Goal: Check status

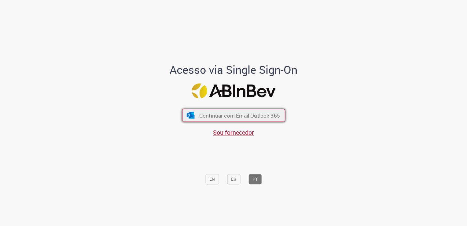
click at [249, 113] on span "Continuar com Email Outlook 365" at bounding box center [239, 115] width 81 height 7
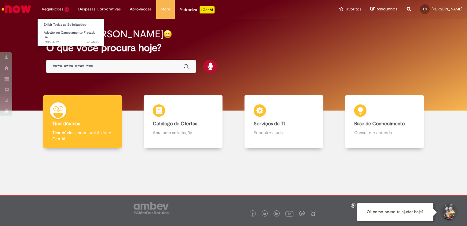
click at [50, 12] on li "Requisições 1 Exibir Todas as Solicitações Adesão ou Cancelamento Fretado Bsc 7…" at bounding box center [55, 9] width 36 height 18
click at [52, 7] on li "Requisições 1 Exibir Todas as Solicitações Adesão ou Cancelamento Fretado Bsc 7…" at bounding box center [55, 9] width 36 height 18
click at [66, 28] on link "Exibir Todas as Solicitações" at bounding box center [71, 24] width 67 height 7
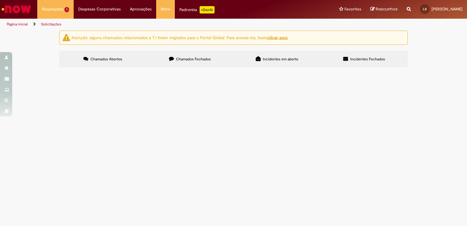
click at [0, 0] on span "Adesão ou Cancelamento Fretado Bsc" at bounding box center [0, 0] width 0 height 0
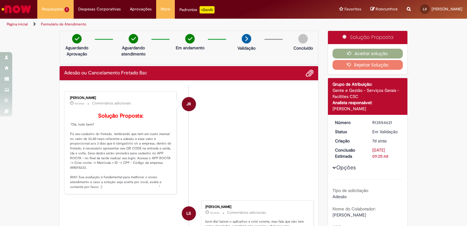
click at [303, 9] on div "Requisições 1 Exibir Todas as Solicitações Adesão ou Cancelamento Fretado Bsc 7…" at bounding box center [250, 9] width 435 height 19
click at [18, 6] on img "Ir para a Homepage" at bounding box center [16, 9] width 31 height 12
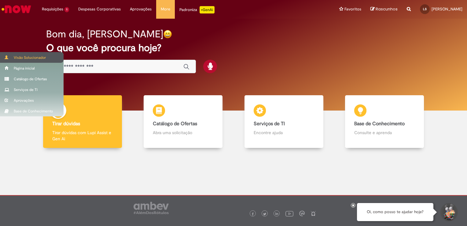
click at [25, 58] on div "Visão Solucionador" at bounding box center [32, 57] width 64 height 11
